Goal: Communication & Community: Answer question/provide support

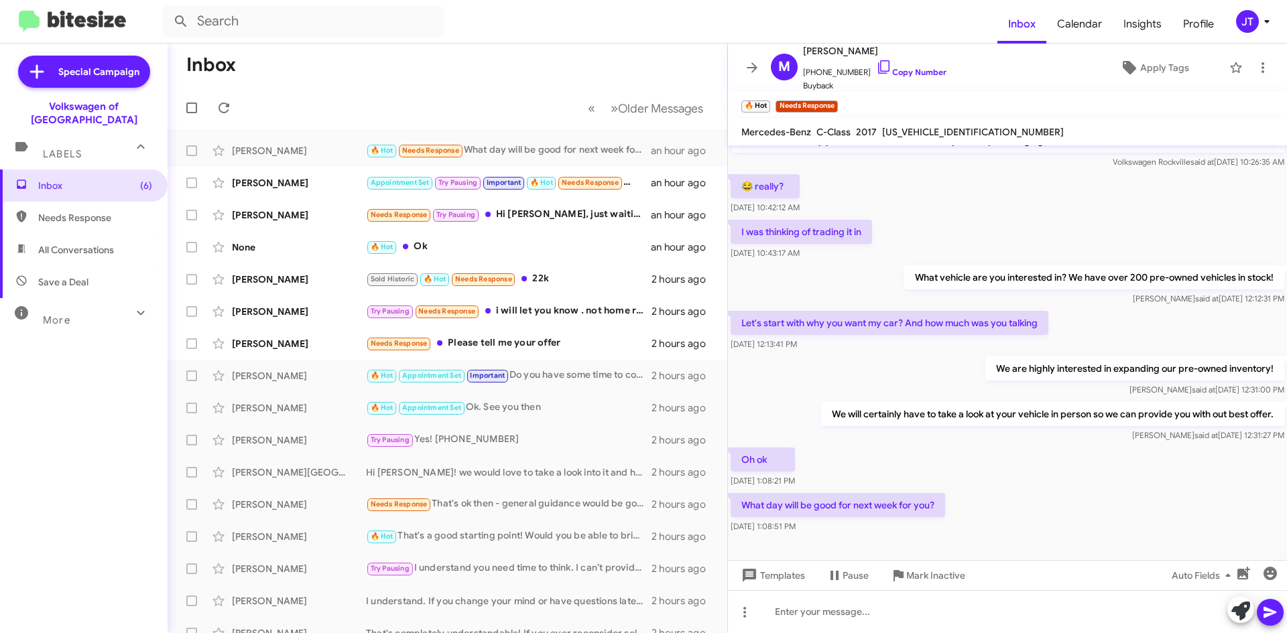
scroll to position [155, 0]
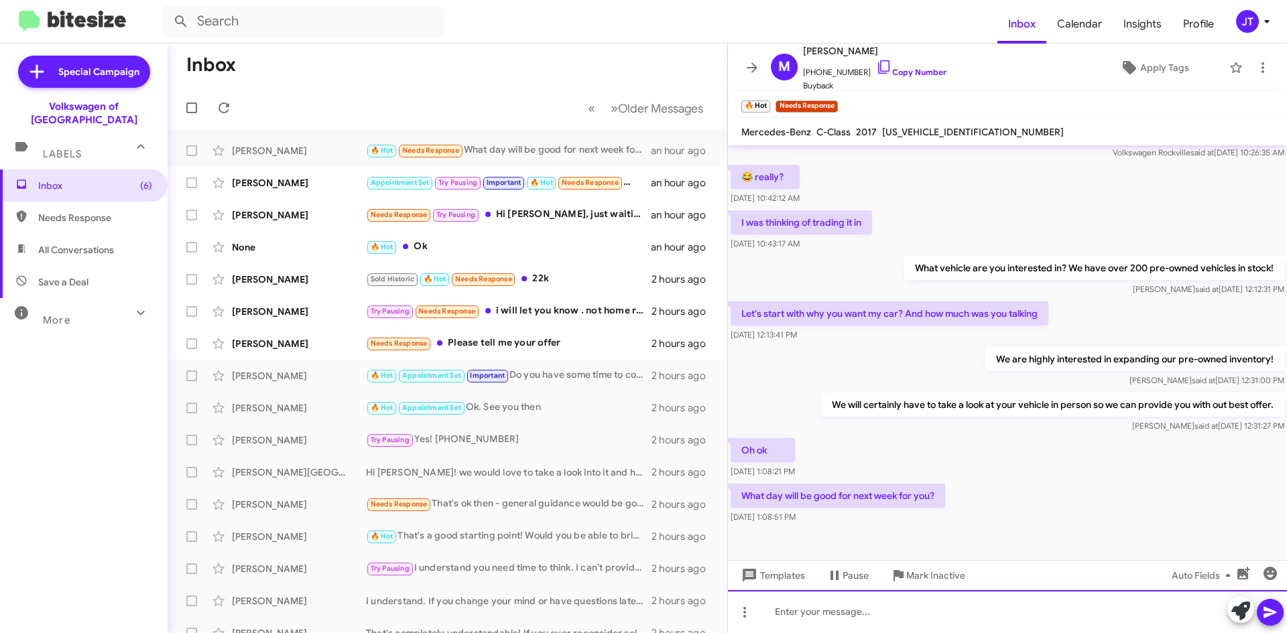
click at [872, 618] on div at bounding box center [1007, 611] width 559 height 43
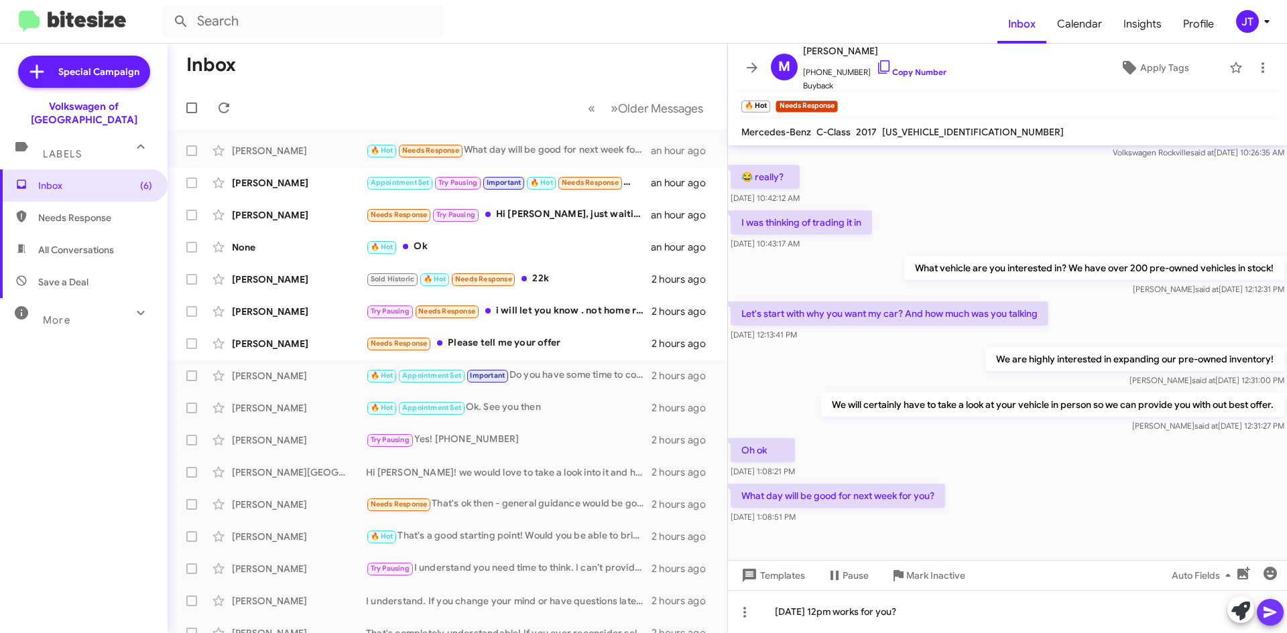
click at [1273, 610] on icon at bounding box center [1270, 612] width 16 height 16
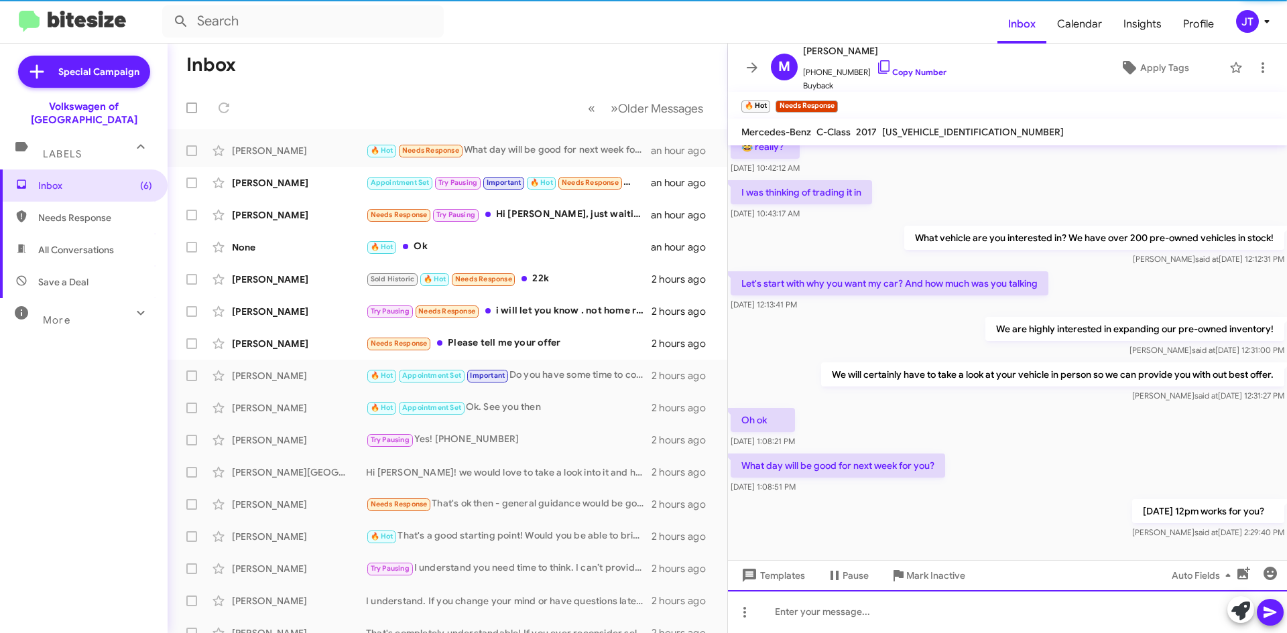
scroll to position [204, 0]
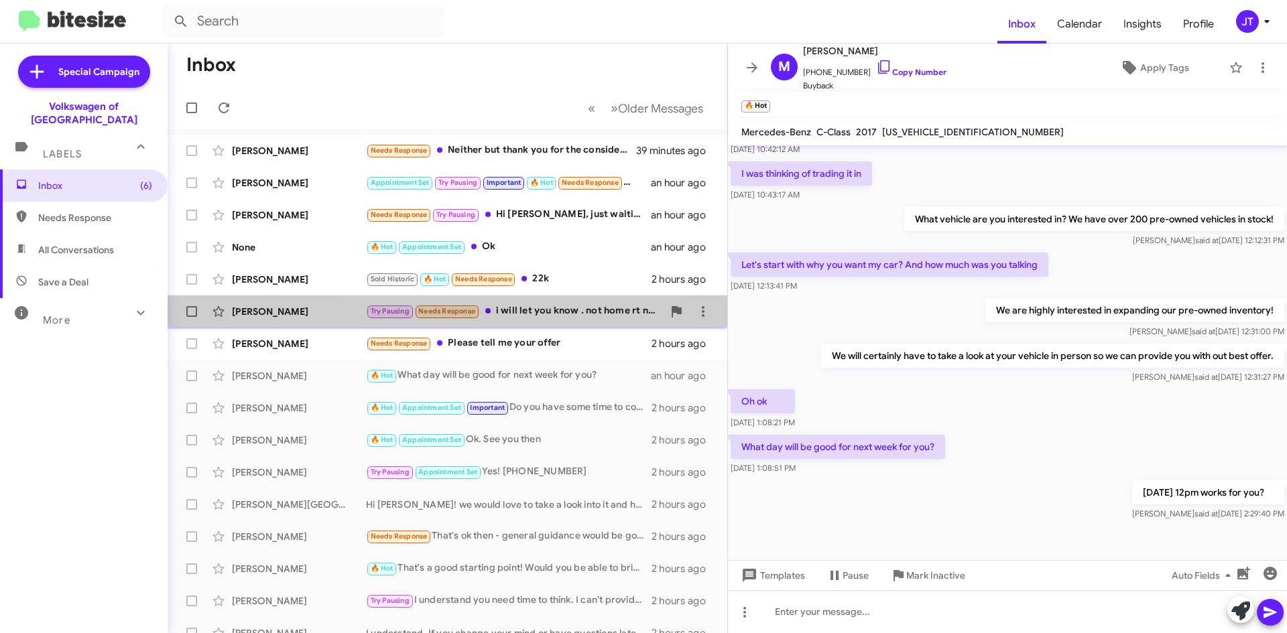
click at [523, 308] on div "Try Pausing Needs Response i will let you know . not home rt now . where you be…" at bounding box center [514, 311] width 297 height 15
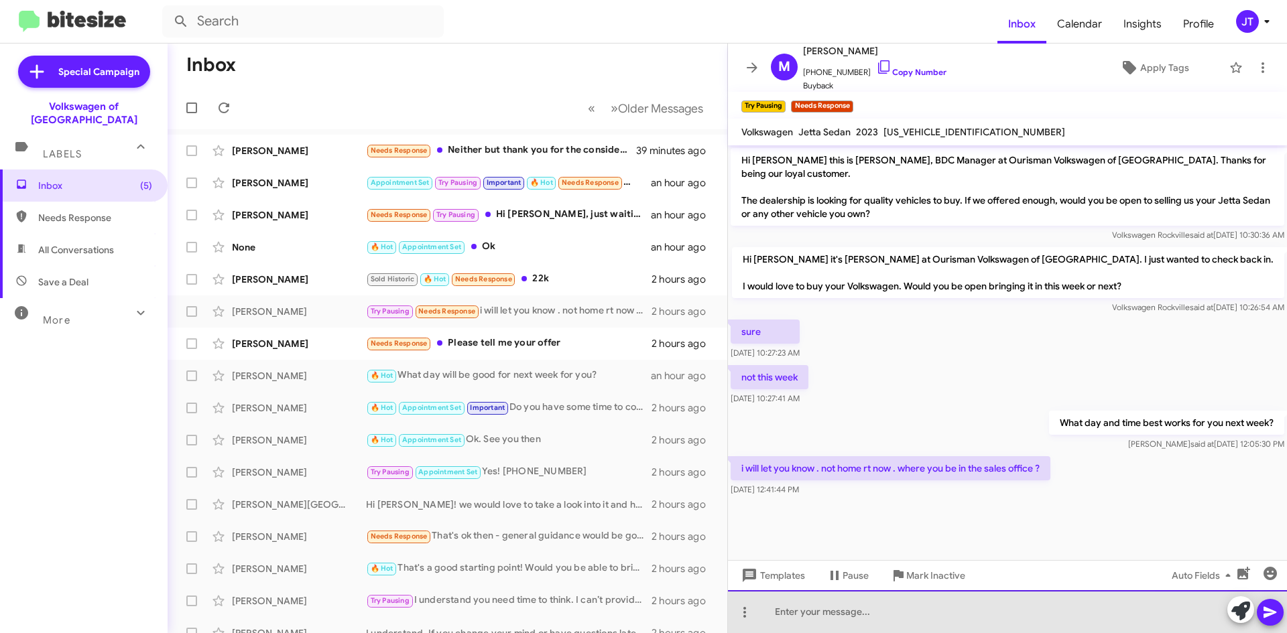
click at [880, 619] on div at bounding box center [1007, 611] width 559 height 43
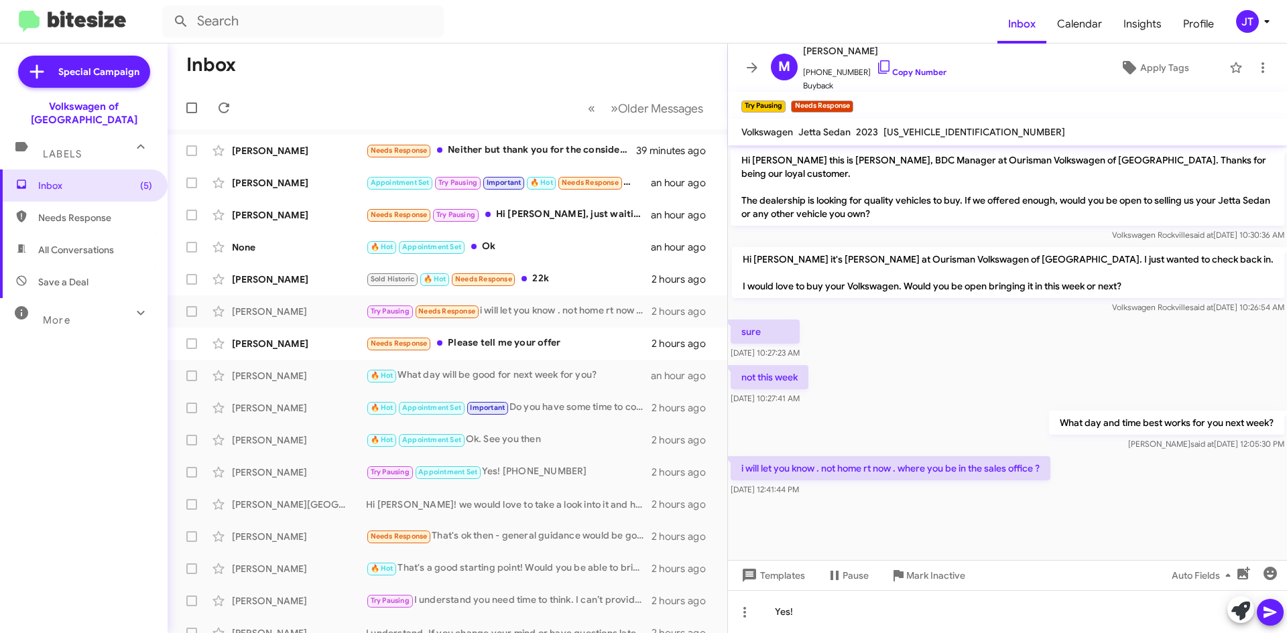
click at [1275, 613] on icon at bounding box center [1269, 612] width 13 height 11
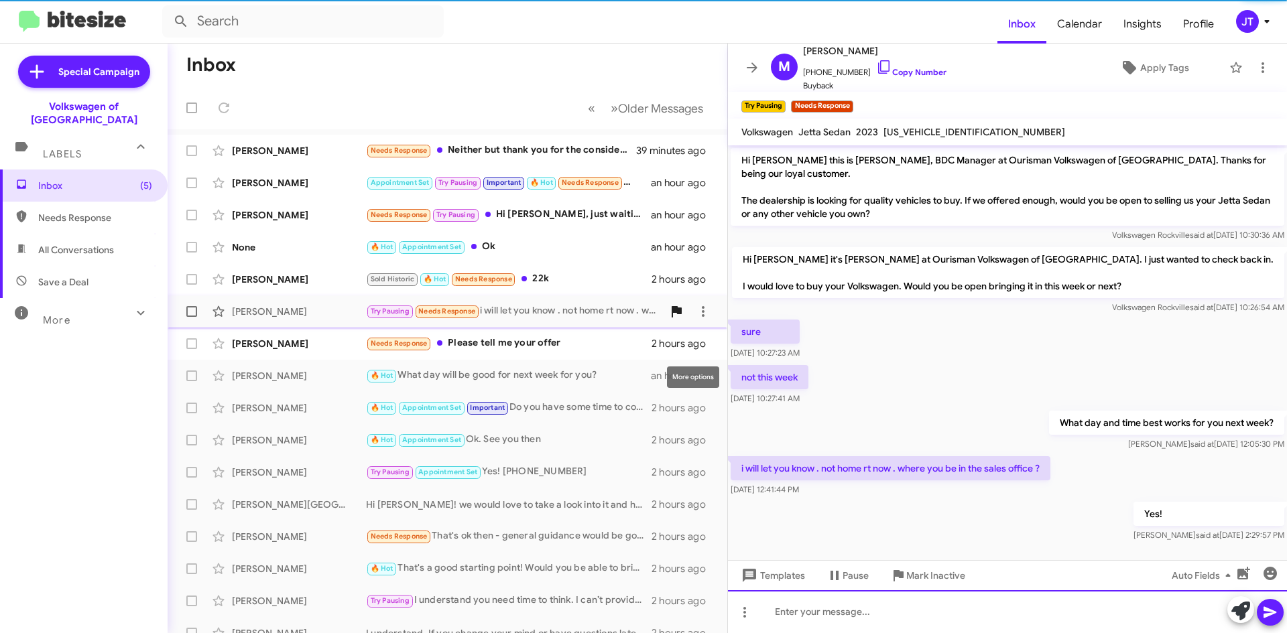
scroll to position [8, 0]
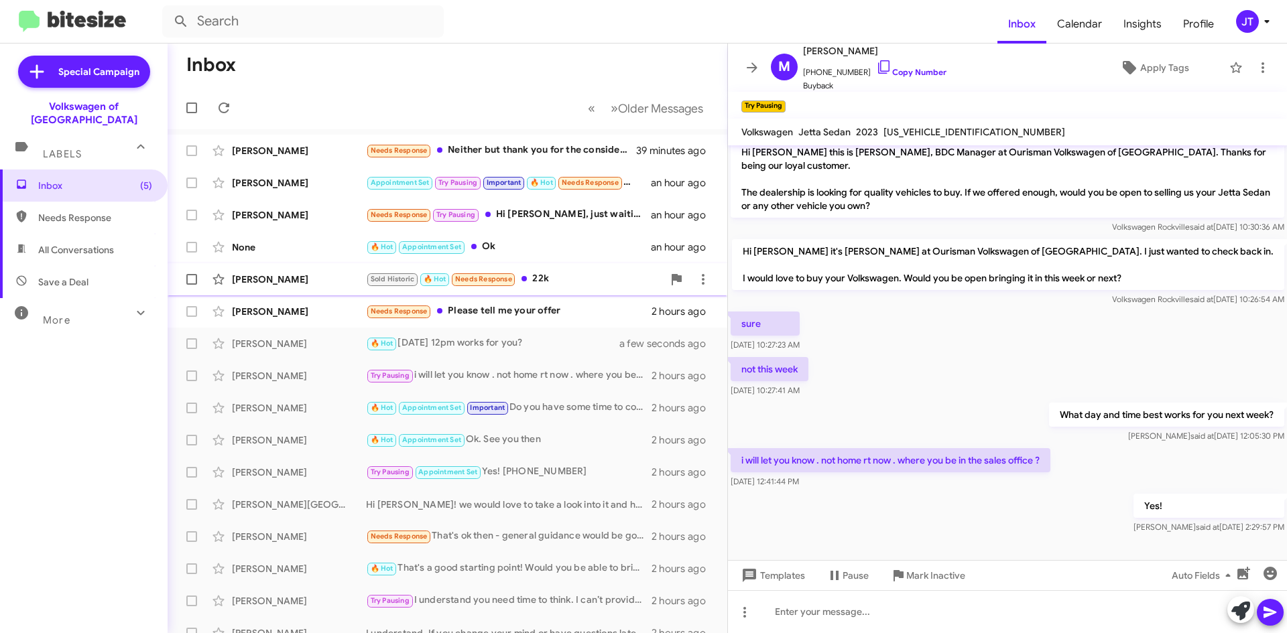
click at [564, 274] on div "Sold Historic 🔥 Hot Needs Response 22k" at bounding box center [514, 278] width 297 height 15
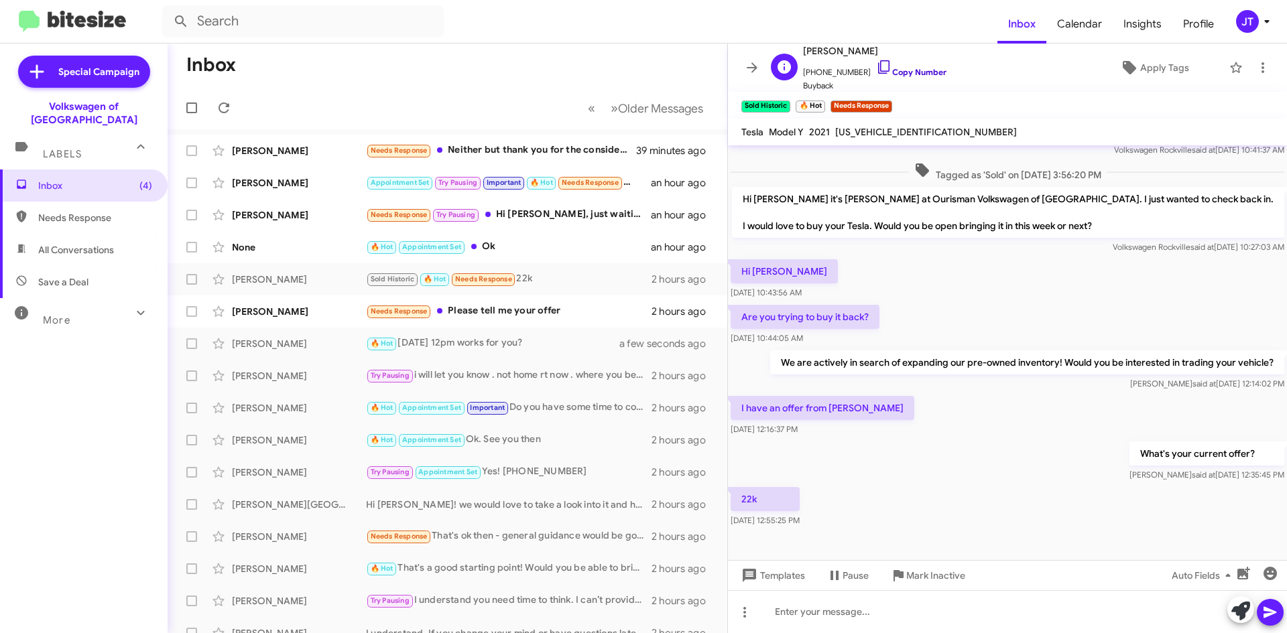
click at [895, 74] on link "Copy Number" at bounding box center [911, 72] width 70 height 10
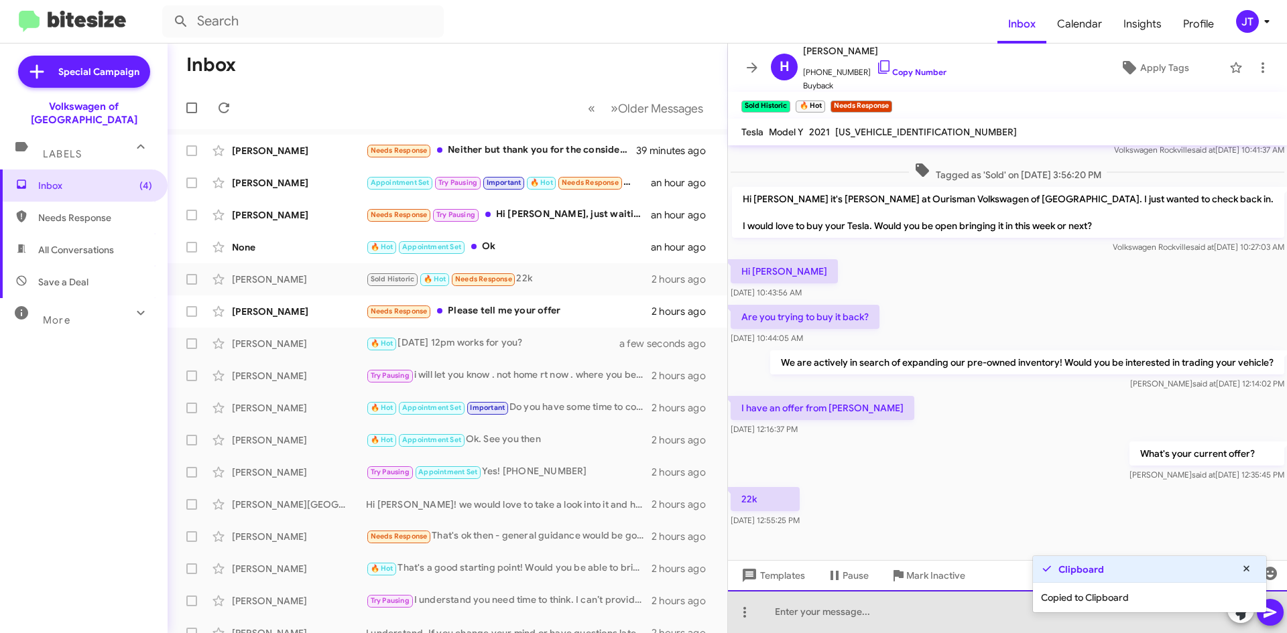
click at [817, 613] on div at bounding box center [1007, 611] width 559 height 43
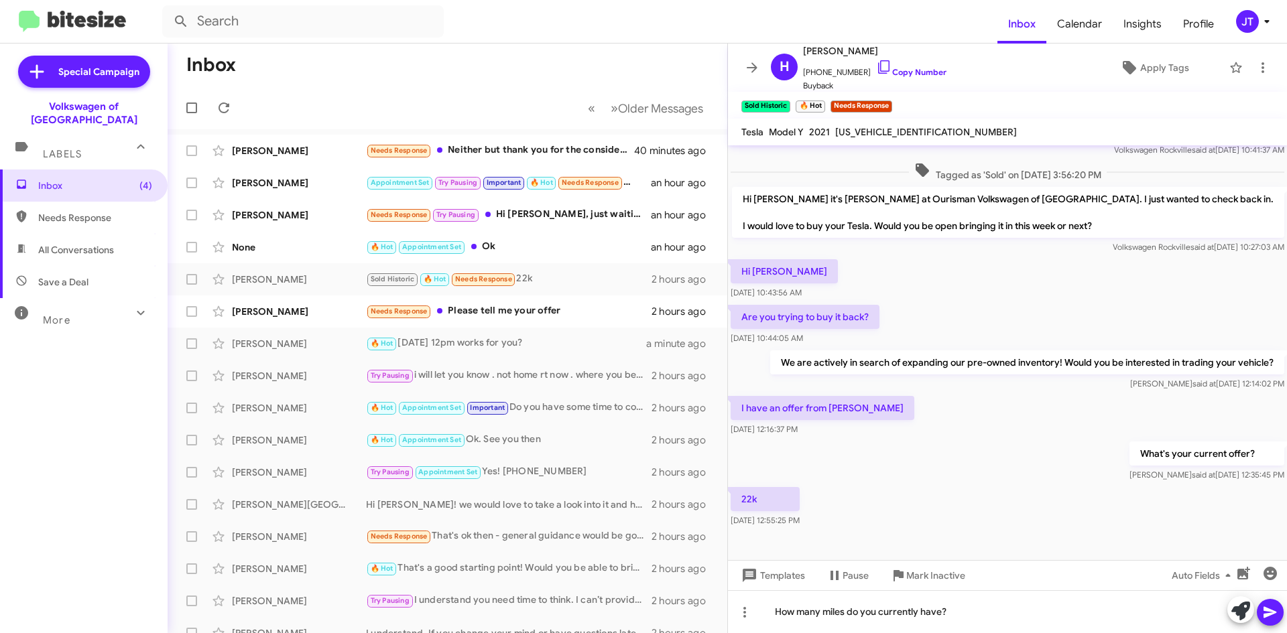
click at [1266, 611] on icon at bounding box center [1269, 612] width 13 height 11
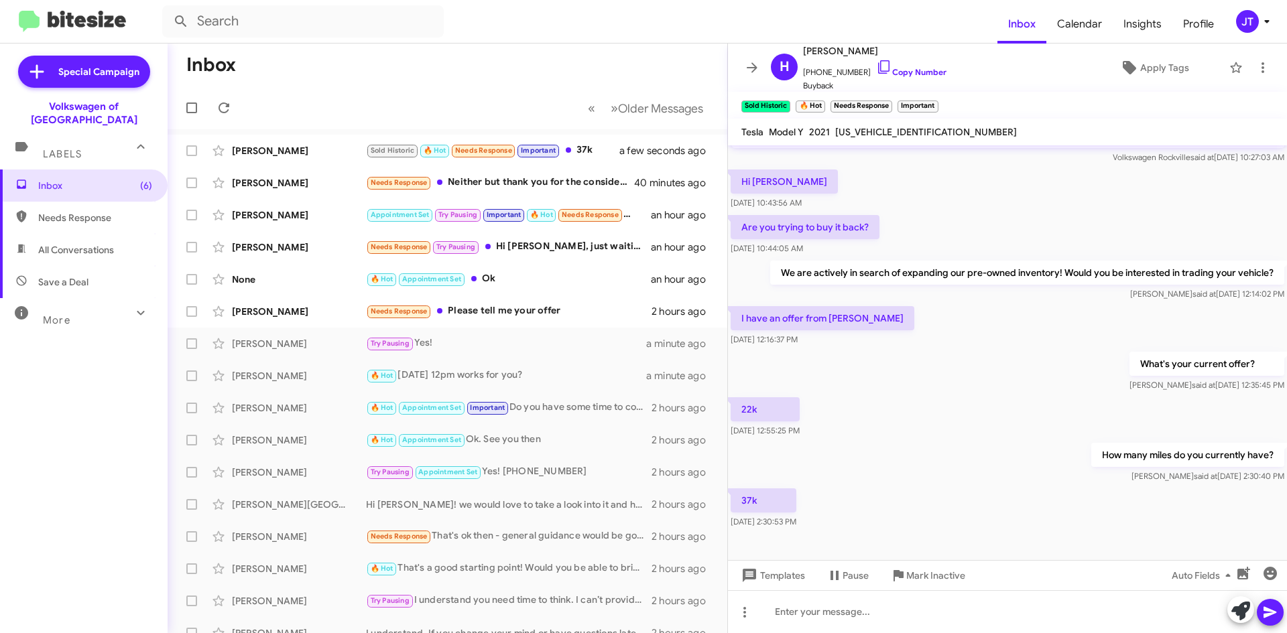
scroll to position [143, 0]
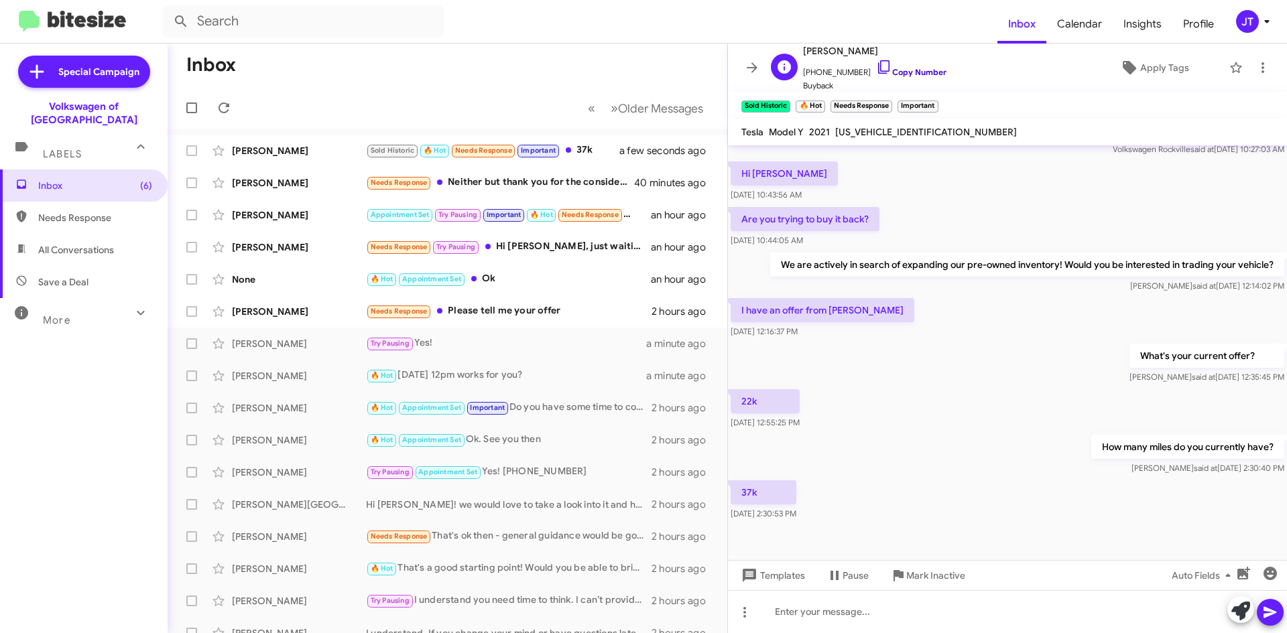
click at [913, 74] on link "Copy Number" at bounding box center [911, 72] width 70 height 10
click at [861, 133] on span "[US_VEHICLE_IDENTIFICATION_NUMBER]" at bounding box center [926, 132] width 182 height 12
copy span "[US_VEHICLE_IDENTIFICATION_NUMBER]"
